Goal: Information Seeking & Learning: Learn about a topic

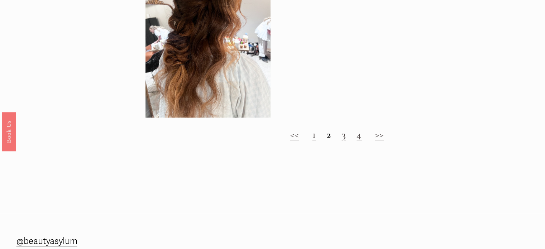
scroll to position [910, 0]
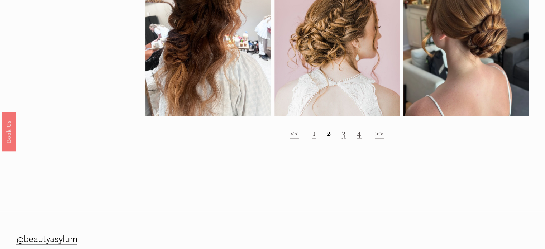
click at [341, 139] on h2 "<< 1 2 3 4 >>" at bounding box center [336, 133] width 383 height 12
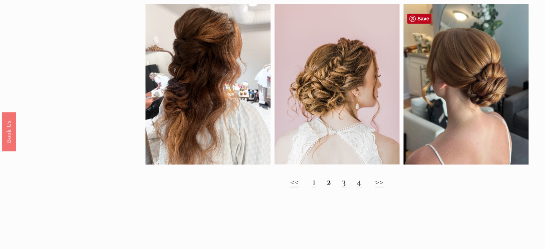
scroll to position [866, 0]
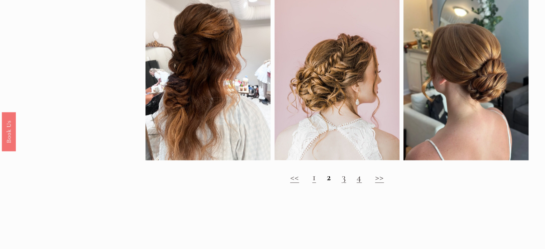
click at [344, 183] on link "3" at bounding box center [343, 177] width 4 height 12
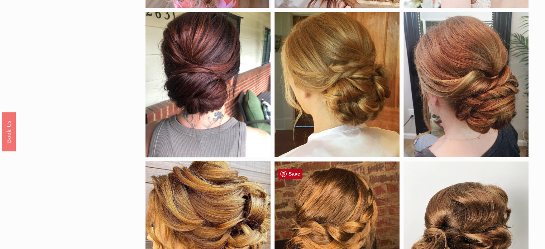
scroll to position [392, 0]
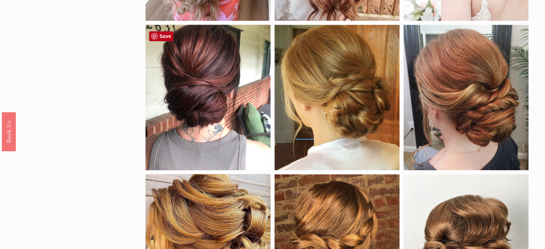
click at [232, 119] on div at bounding box center [207, 97] width 125 height 145
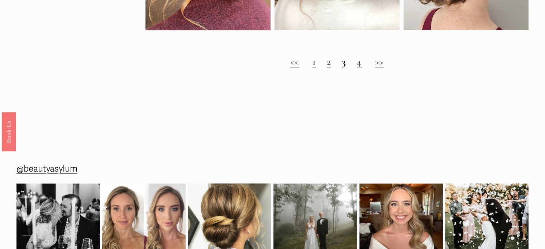
scroll to position [684, 0]
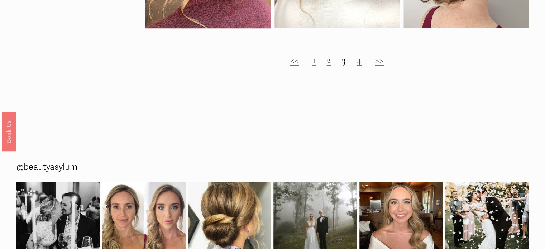
click at [357, 66] on h2 "<< 1 2 3 4 >>" at bounding box center [336, 60] width 383 height 12
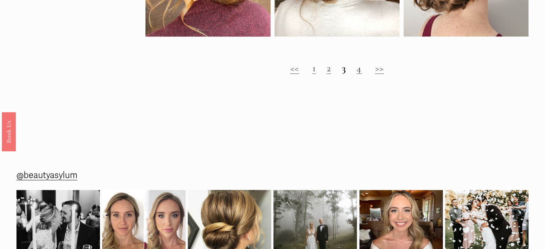
scroll to position [674, 0]
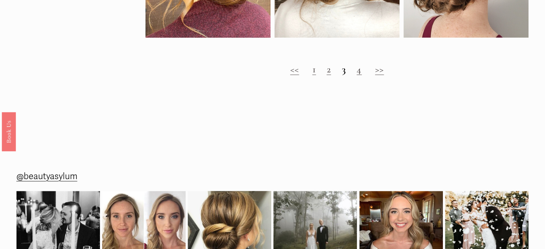
click at [359, 75] on link "4" at bounding box center [359, 69] width 5 height 12
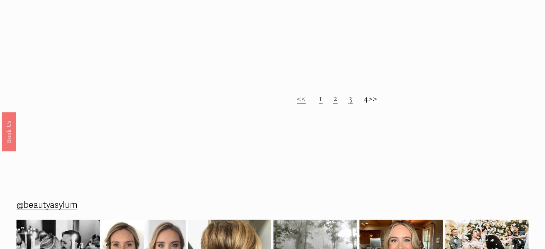
scroll to position [646, 0]
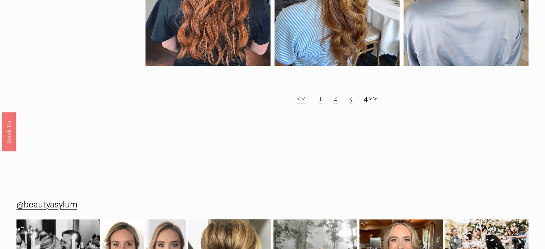
click at [319, 104] on link "1" at bounding box center [321, 97] width 4 height 12
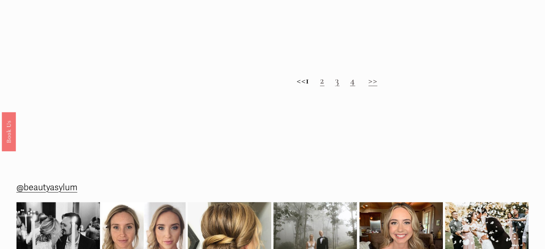
scroll to position [664, 0]
